Goal: Information Seeking & Learning: Learn about a topic

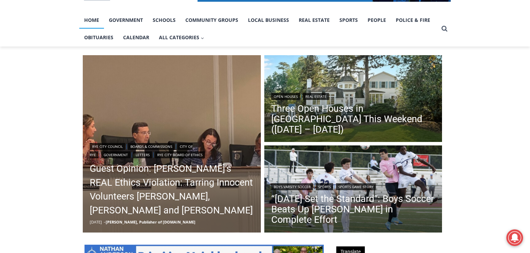
scroll to position [195, 0]
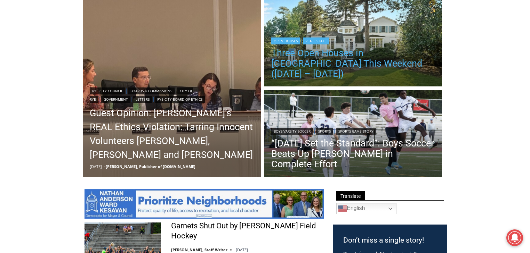
click at [357, 64] on link "Three Open Houses in [GEOGRAPHIC_DATA] This Weekend ([DATE] – [DATE])" at bounding box center [353, 63] width 164 height 31
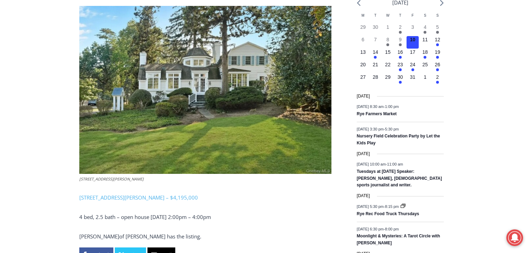
scroll to position [898, 0]
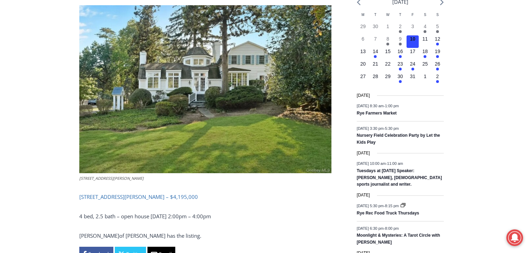
click at [147, 194] on link "162 Kirby Lane, Rye – $4,195,000" at bounding box center [138, 197] width 118 height 7
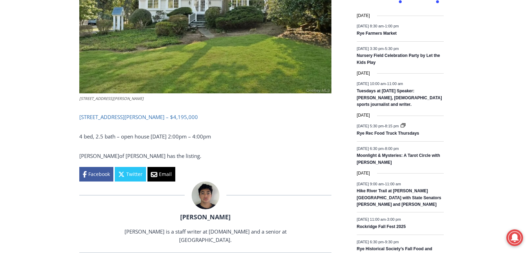
scroll to position [981, 0]
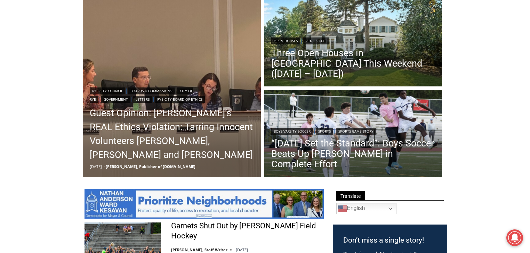
scroll to position [278, 0]
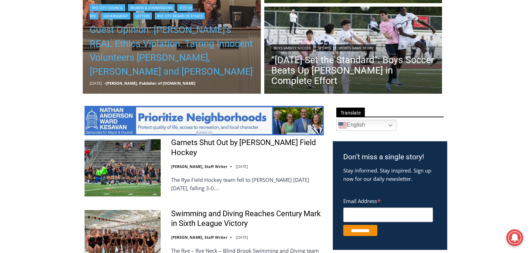
click at [163, 34] on link "Guest Opinion: Rye’s REAL Ethics Violation: Tarring Innocent Volunteers Carolin…" at bounding box center [172, 51] width 164 height 56
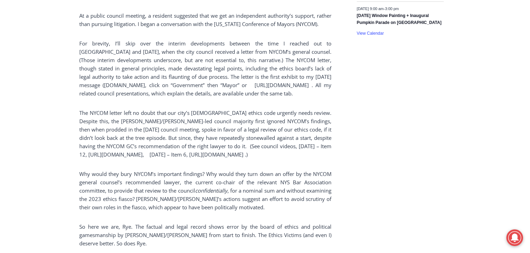
scroll to position [1279, 0]
